Goal: Use online tool/utility: Utilize a website feature to perform a specific function

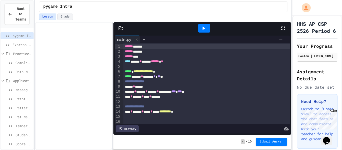
scroll to position [31, 0]
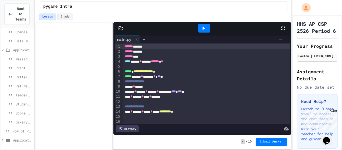
click at [20, 140] on span "Application: Strings, Inputs, Math" at bounding box center [22, 139] width 19 height 5
click at [16, 133] on span "Row of Polygons" at bounding box center [22, 130] width 19 height 5
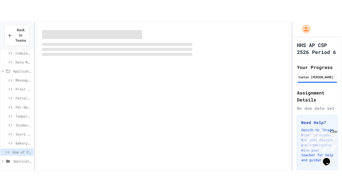
scroll to position [27, 0]
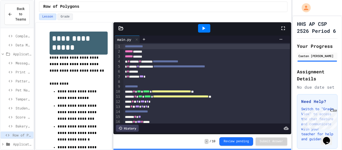
click at [204, 30] on icon at bounding box center [203, 28] width 6 height 6
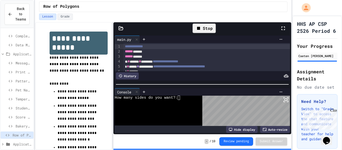
click at [182, 97] on div "How many sides do you want?:" at bounding box center [156, 98] width 83 height 4
click at [232, 120] on body "**********" at bounding box center [171, 75] width 342 height 150
click at [285, 28] on icon at bounding box center [283, 28] width 6 height 6
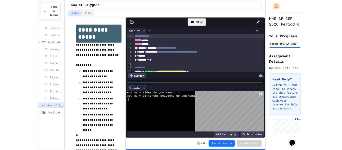
scroll to position [0, 0]
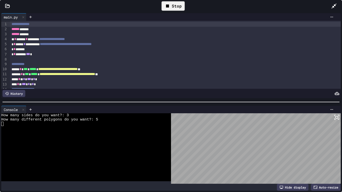
click at [173, 5] on div "Stop" at bounding box center [172, 6] width 23 height 10
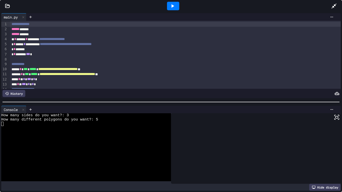
click at [334, 7] on icon at bounding box center [334, 6] width 6 height 6
